Goal: Find contact information: Find contact information

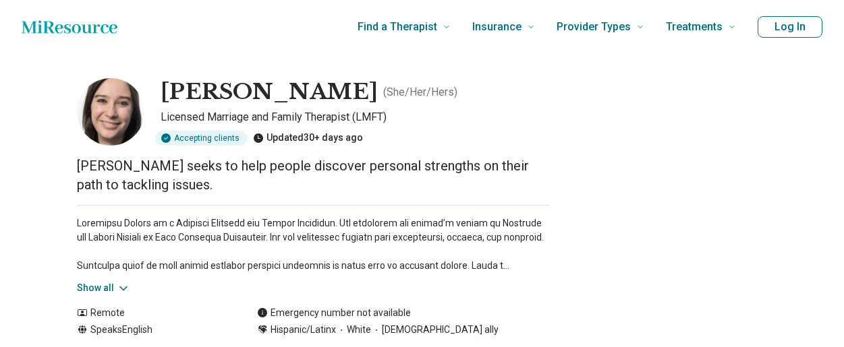
scroll to position [45, 0]
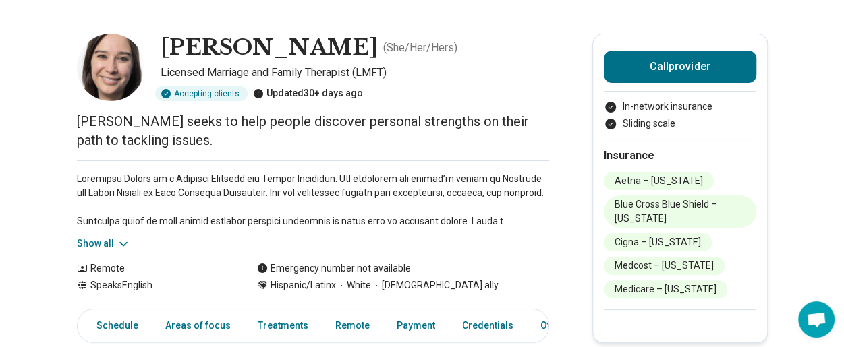
click at [105, 243] on button "Show all" at bounding box center [103, 244] width 53 height 14
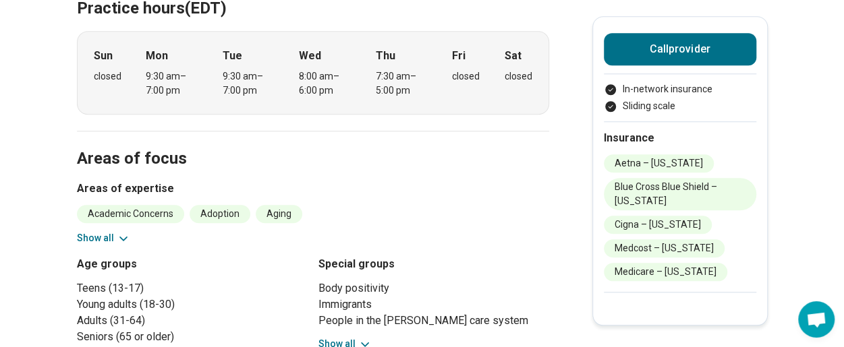
scroll to position [584, 0]
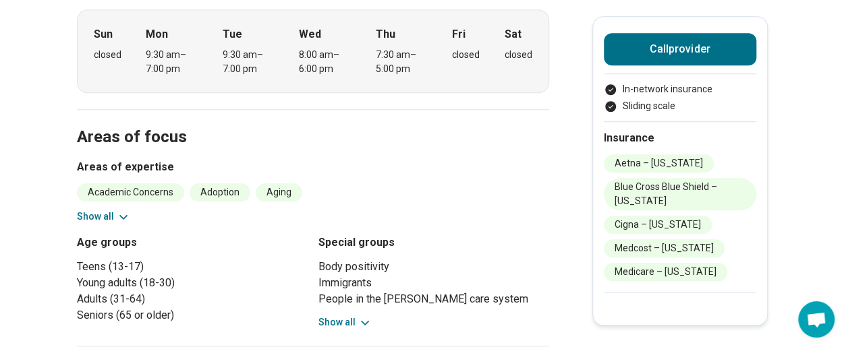
click at [94, 215] on button "Show all" at bounding box center [103, 217] width 53 height 14
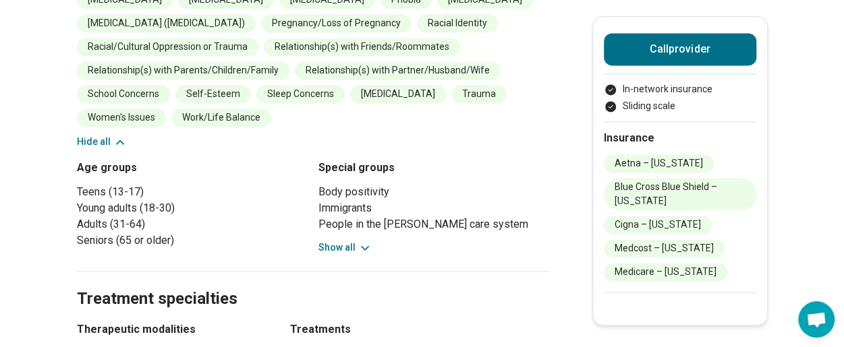
scroll to position [921, 0]
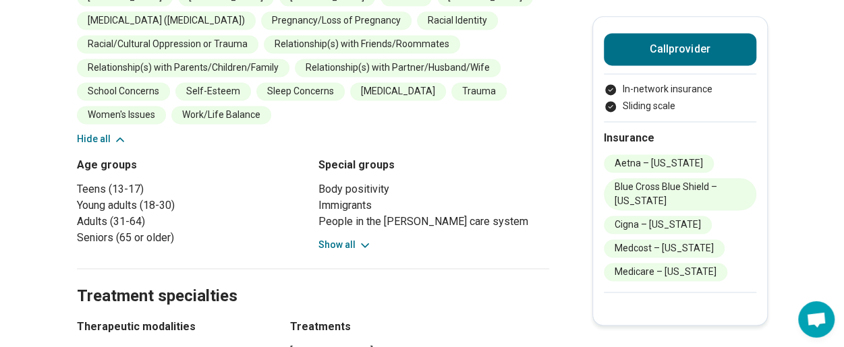
click at [337, 244] on button "Show all" at bounding box center [344, 245] width 53 height 14
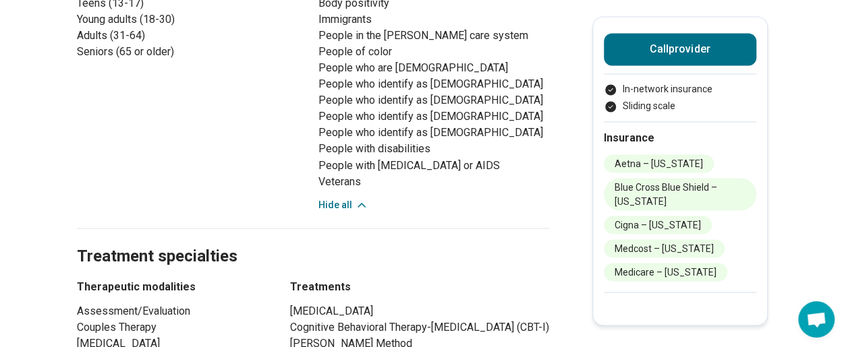
scroll to position [1191, 0]
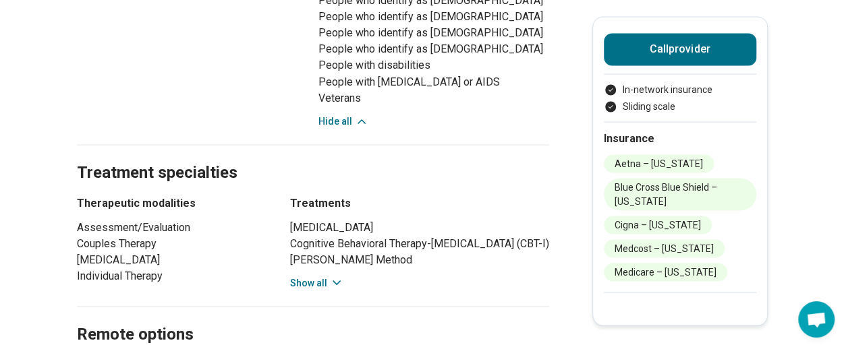
drag, startPoint x: 303, startPoint y: 279, endPoint x: 285, endPoint y: 274, distance: 19.0
click at [302, 280] on button "Show all" at bounding box center [316, 283] width 53 height 14
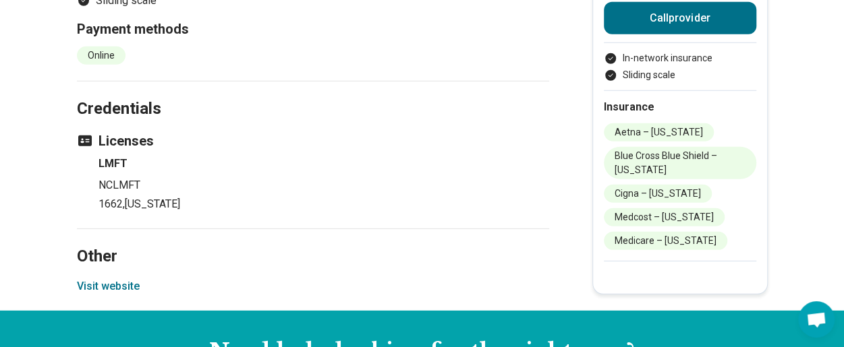
scroll to position [1865, 0]
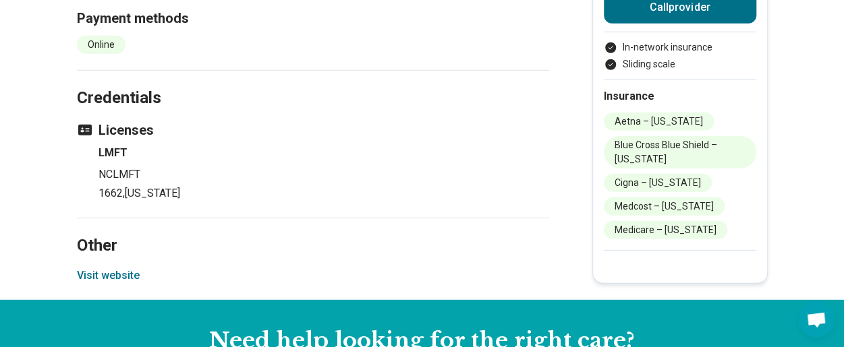
click at [115, 272] on button "Visit website" at bounding box center [108, 276] width 63 height 16
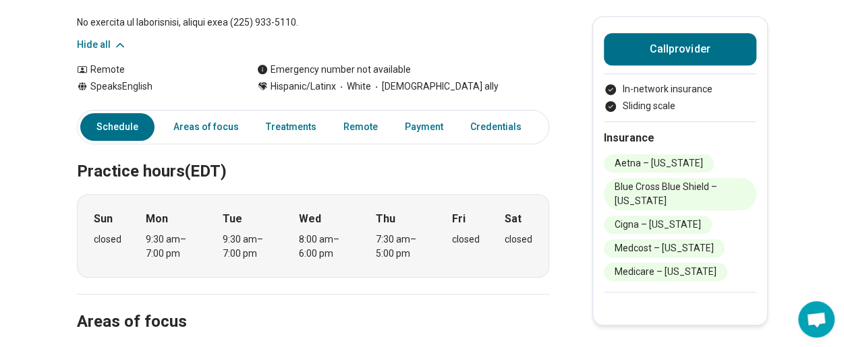
scroll to position [382, 0]
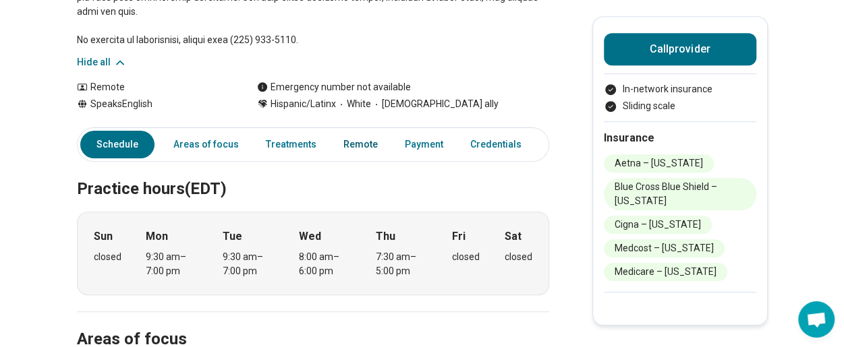
click at [349, 144] on link "Remote" at bounding box center [360, 145] width 51 height 28
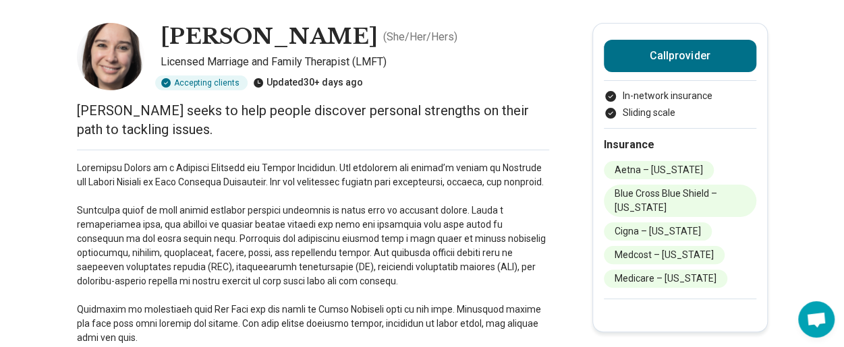
scroll to position [26, 0]
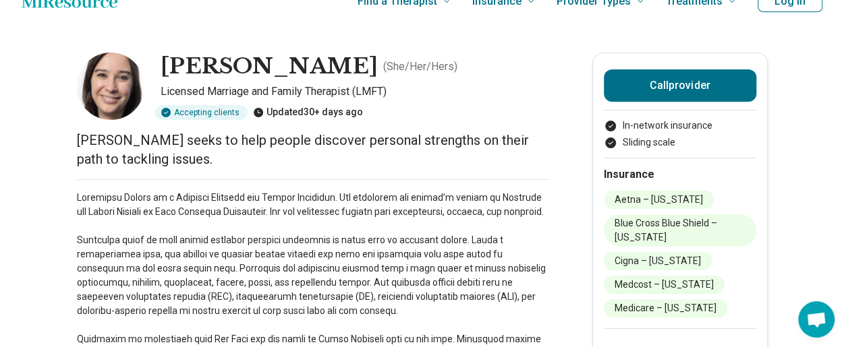
drag, startPoint x: 168, startPoint y: 66, endPoint x: 344, endPoint y: 65, distance: 176.0
click at [344, 65] on h1 "[PERSON_NAME]" at bounding box center [269, 67] width 217 height 28
copy h1 "[PERSON_NAME]"
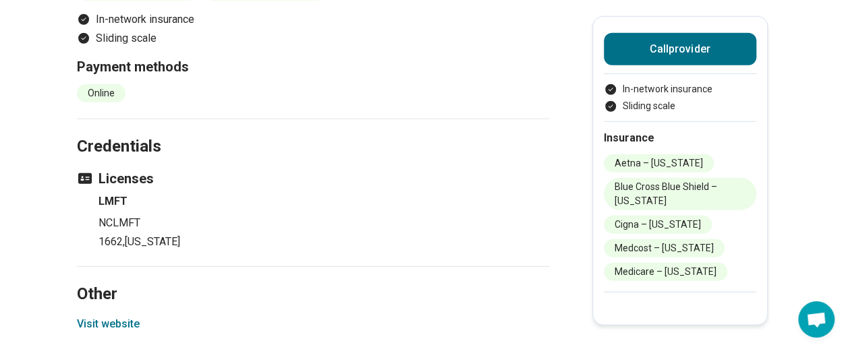
scroll to position [1847, 0]
